Goal: Task Accomplishment & Management: Use online tool/utility

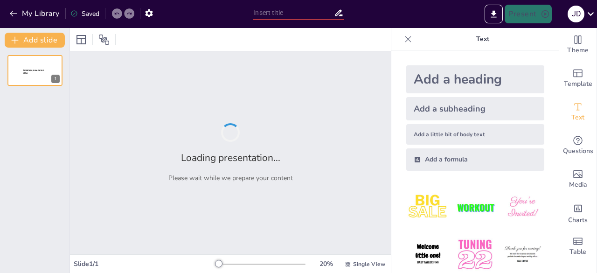
type input "[MEDICAL_DATA]: Clave para la Salud y Eficiencia en el Personal Administrativo …"
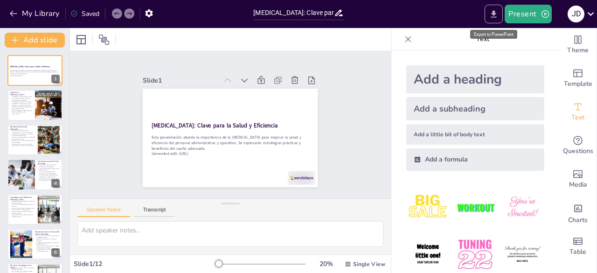
click at [497, 16] on icon "Export to PowerPoint" at bounding box center [494, 13] width 6 height 7
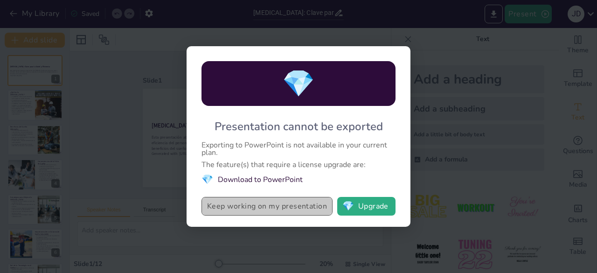
click at [292, 209] on button "Keep working on my presentation" at bounding box center [267, 206] width 131 height 19
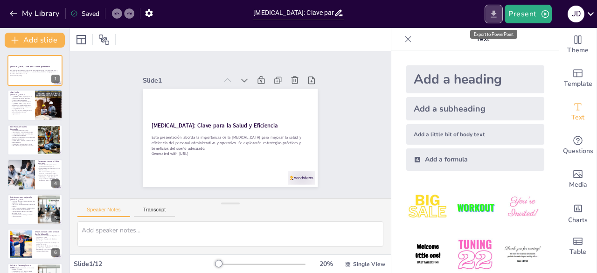
click at [495, 15] on icon "Export to PowerPoint" at bounding box center [494, 14] width 10 height 10
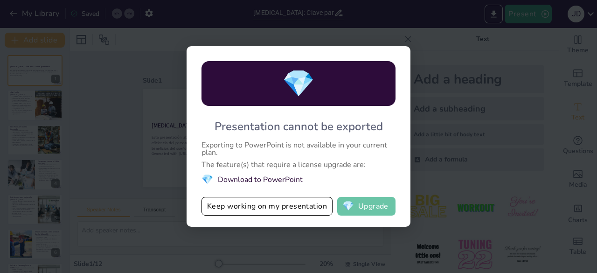
click at [378, 210] on button "💎 Upgrade" at bounding box center [366, 206] width 58 height 19
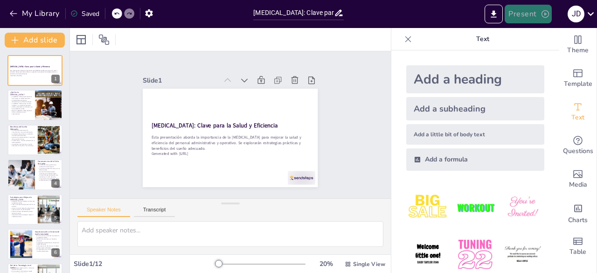
click at [525, 16] on button "Present" at bounding box center [528, 14] width 47 height 19
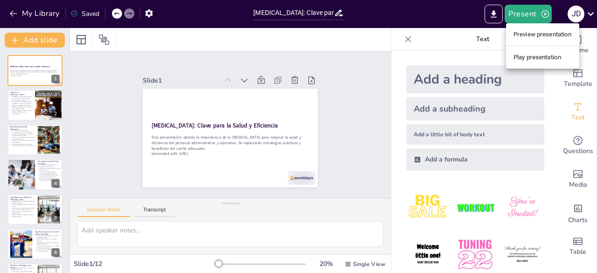
click at [169, 113] on div at bounding box center [298, 136] width 597 height 273
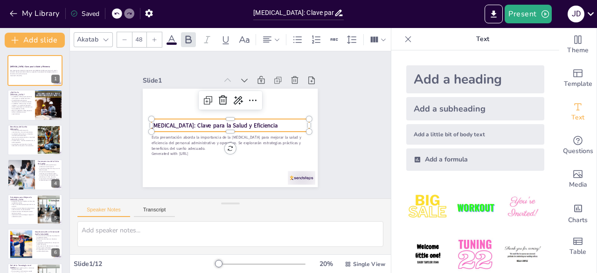
click at [227, 122] on strong "[MEDICAL_DATA]: Clave para la Salud y Eficiencia" at bounding box center [231, 140] width 8 height 126
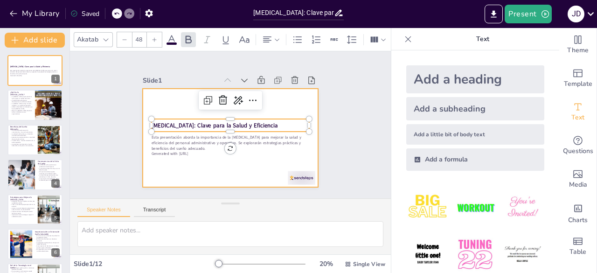
click at [206, 177] on div at bounding box center [217, 128] width 133 height 192
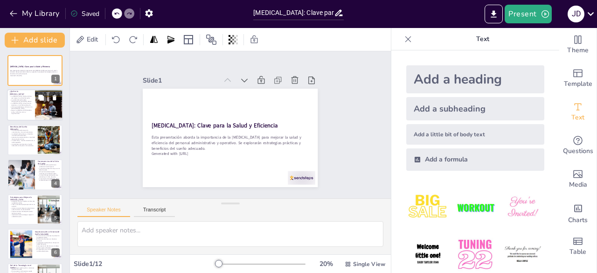
click at [48, 107] on div at bounding box center [49, 105] width 28 height 40
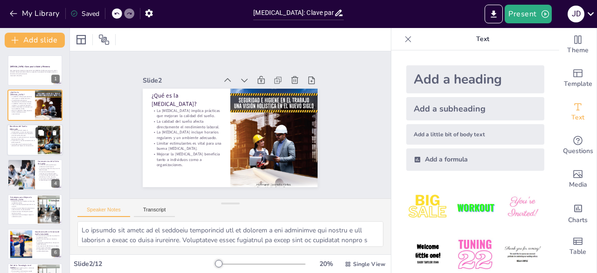
click at [35, 136] on button at bounding box center [40, 132] width 11 height 11
type textarea "Lo ipsumdolo si ametconsectet ad el seddoeiu te in utlaboreetdolorema aliquaen …"
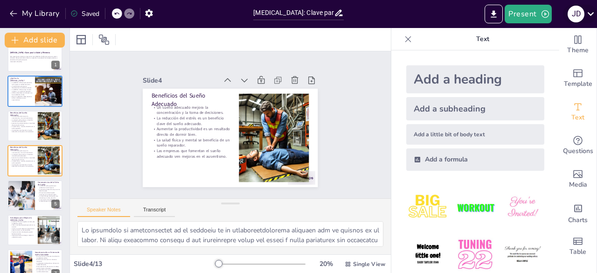
click at [592, 18] on icon at bounding box center [591, 13] width 13 height 13
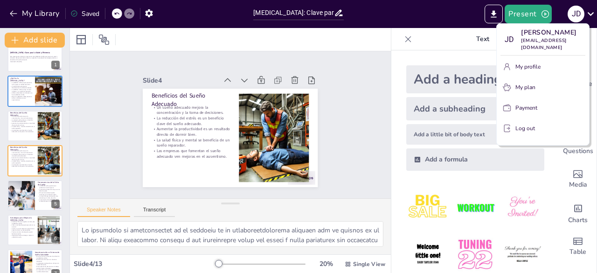
click at [450, 49] on div at bounding box center [298, 136] width 597 height 273
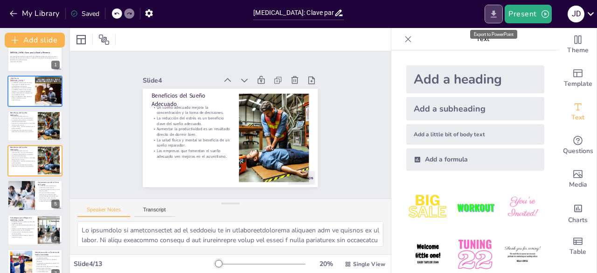
click at [498, 20] on button "Export to PowerPoint" at bounding box center [494, 14] width 18 height 19
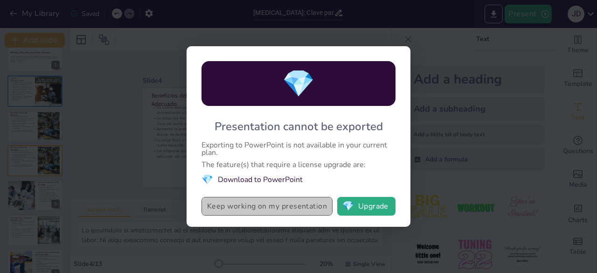
click at [294, 207] on button "Keep working on my presentation" at bounding box center [267, 206] width 131 height 19
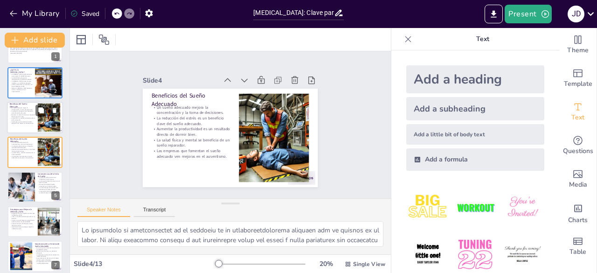
scroll to position [0, 0]
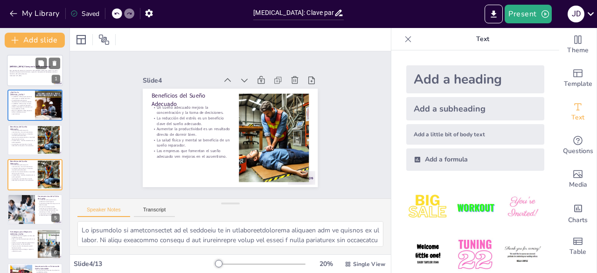
click at [17, 81] on div at bounding box center [35, 71] width 56 height 32
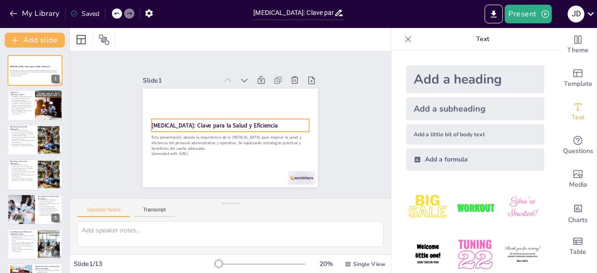
click at [206, 122] on strong "[MEDICAL_DATA]: Clave para la Salud y Eficiencia" at bounding box center [218, 115] width 99 height 91
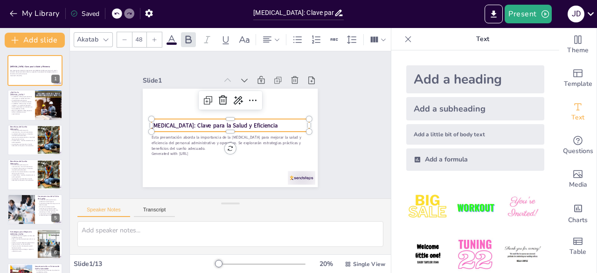
click at [245, 115] on div "[MEDICAL_DATA]: Clave para la Salud y Eficiencia" at bounding box center [230, 125] width 29 height 158
click at [253, 120] on strong "[MEDICAL_DATA]: Clave para la Salud y Eficiencia" at bounding box center [224, 110] width 59 height 119
drag, startPoint x: 281, startPoint y: 120, endPoint x: 265, endPoint y: 122, distance: 15.9
click at [243, 122] on p "[MEDICAL_DATA]: Clave para la Salud y Eficiencia" at bounding box center [230, 125] width 25 height 158
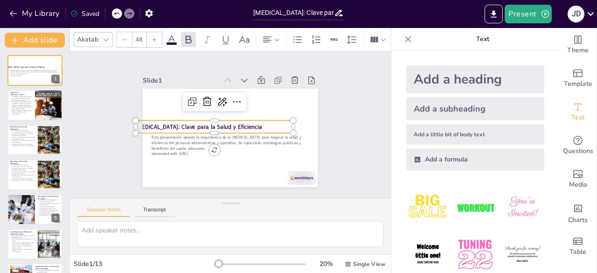
click at [302, 136] on div "[MEDICAL_DATA]: Clave para la Salud y Eficiencia Esta presentación aborda la im…" at bounding box center [249, 94] width 152 height 88
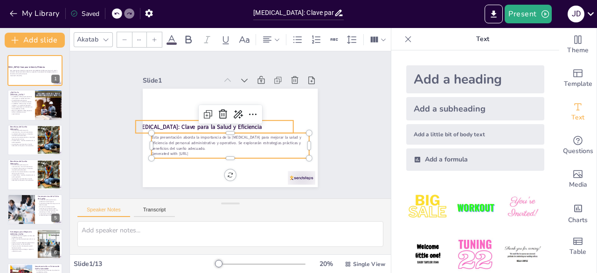
type input "48"
click at [243, 124] on strong "[MEDICAL_DATA]: Clave para la Salud y Eficiencia" at bounding box center [199, 123] width 126 height 21
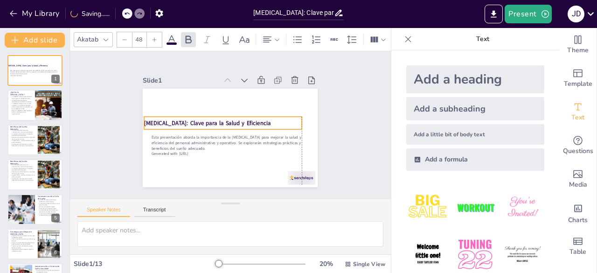
drag, startPoint x: 249, startPoint y: 128, endPoint x: 259, endPoint y: 125, distance: 11.4
click at [259, 125] on div "[MEDICAL_DATA]: Clave para la Salud y Eficiencia" at bounding box center [226, 118] width 126 height 115
click at [338, 140] on div "Slide 1 [MEDICAL_DATA]: Clave para la Salud y Eficiencia Esta presentación abor…" at bounding box center [230, 124] width 351 height 239
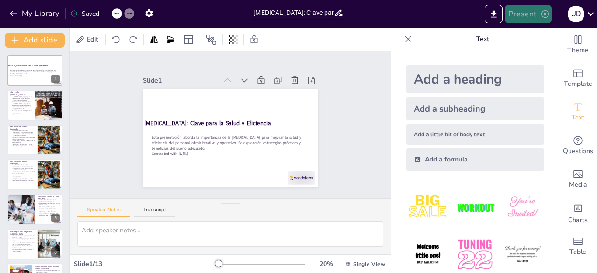
click at [534, 14] on button "Present" at bounding box center [528, 14] width 47 height 19
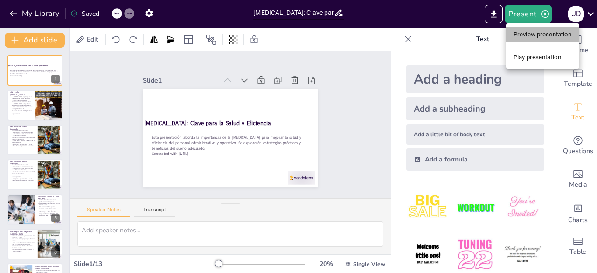
click at [531, 32] on li "Preview presentation" at bounding box center [542, 34] width 73 height 15
